Goal: Information Seeking & Learning: Learn about a topic

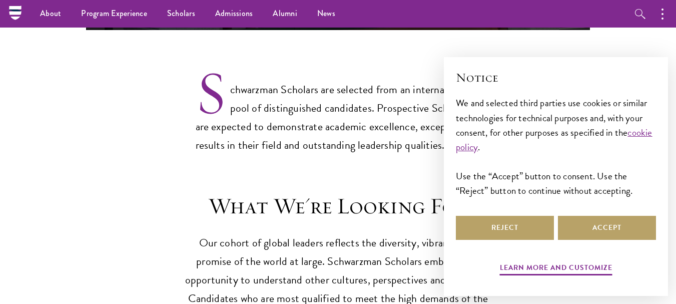
scroll to position [765, 0]
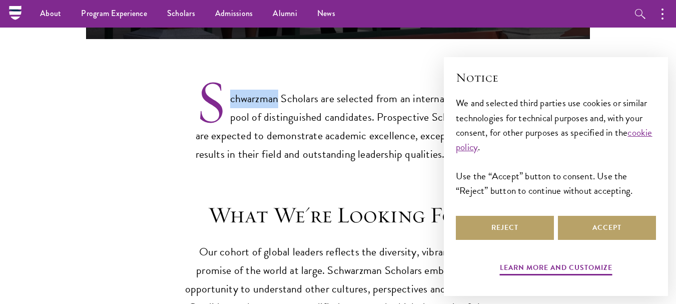
drag, startPoint x: 279, startPoint y: 80, endPoint x: 219, endPoint y: 77, distance: 59.7
click at [219, 77] on p "Schwarzman Scholars are selected from an international pool of distinguished ca…" at bounding box center [338, 118] width 285 height 91
copy p "chwarzman"
click at [374, 73] on p "Schwarzman Scholars are selected from an international pool of distinguished ca…" at bounding box center [338, 118] width 285 height 91
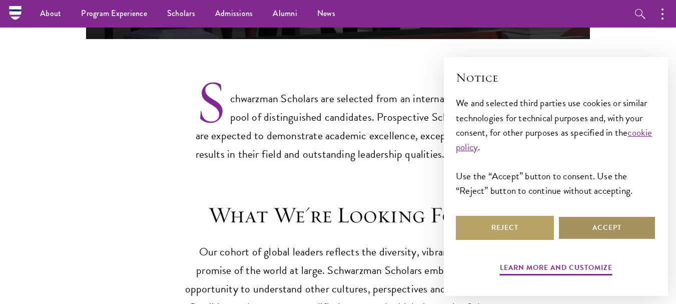
click at [576, 227] on button "Accept" at bounding box center [607, 228] width 98 height 24
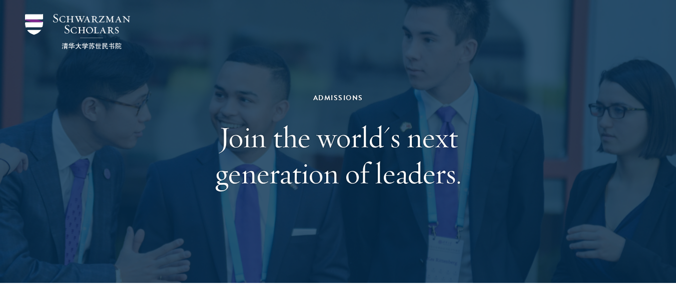
scroll to position [0, 0]
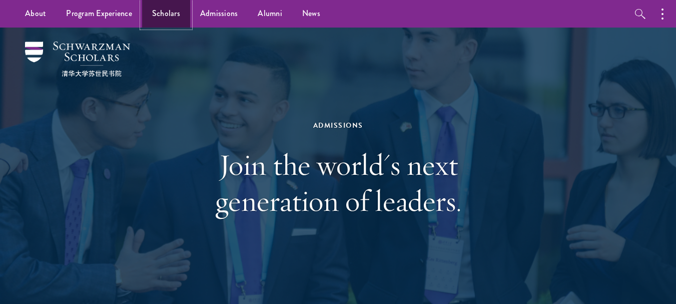
click at [183, 15] on link "Scholars" at bounding box center [166, 14] width 48 height 28
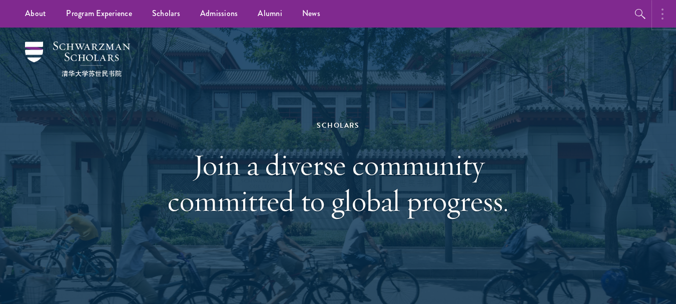
click at [664, 12] on button "button" at bounding box center [665, 14] width 22 height 28
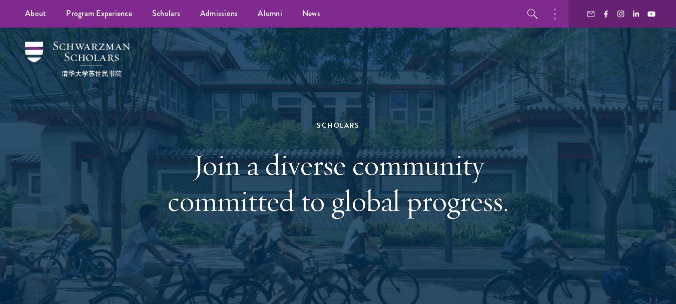
click at [519, 6] on ul "About Overview Leadership Donors Program Experience Overview Curriculum Student…" at bounding box center [267, 14] width 504 height 28
click at [536, 13] on icon "button" at bounding box center [533, 14] width 12 height 12
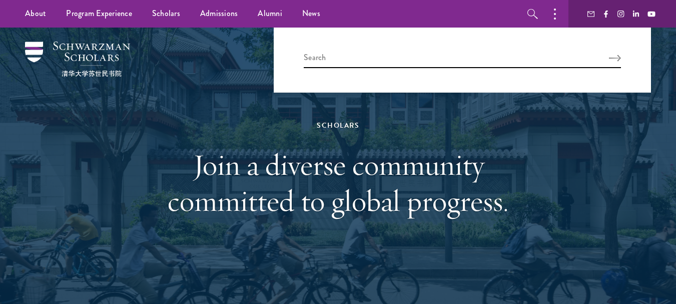
click at [513, 51] on div at bounding box center [462, 60] width 377 height 65
click at [466, 58] on input "search" at bounding box center [462, 60] width 317 height 17
type input "scholarship"
click at [609, 55] on button "Search" at bounding box center [615, 58] width 12 height 7
